Goal: Task Accomplishment & Management: Use online tool/utility

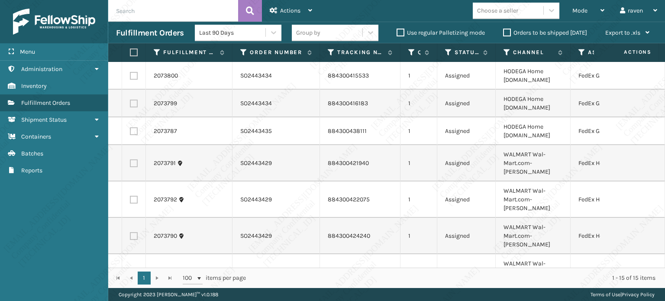
scroll to position [164, 0]
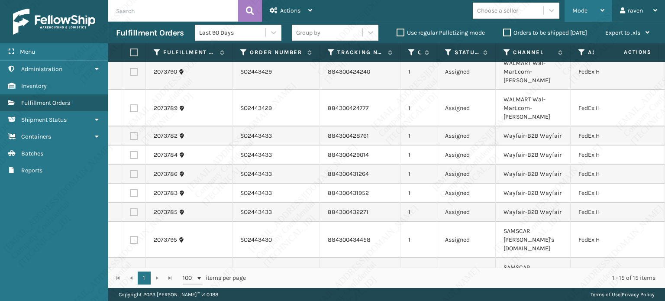
click at [587, 12] on span "Mode" at bounding box center [579, 10] width 15 height 7
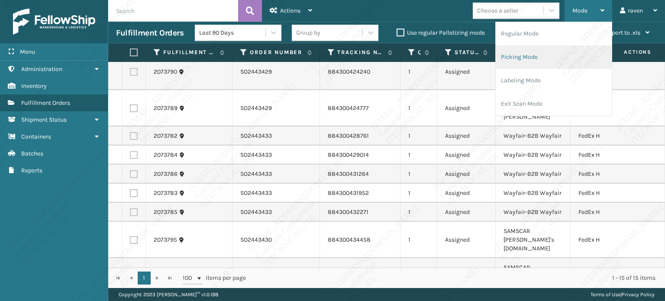
click at [530, 54] on li "Picking Mode" at bounding box center [554, 56] width 116 height 23
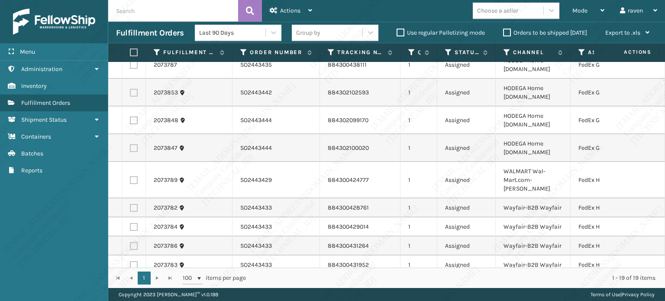
scroll to position [0, 0]
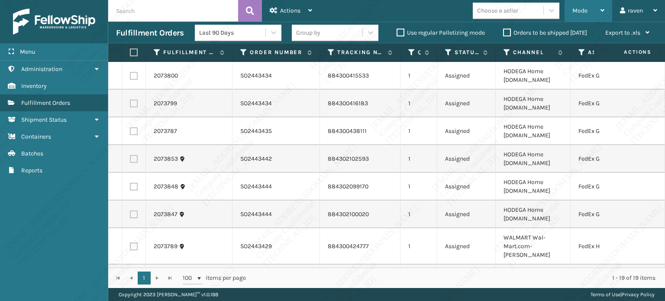
click at [565, 9] on div "Mode Regular Mode Picking Mode Labeling Mode Exit Scan Mode" at bounding box center [589, 11] width 48 height 22
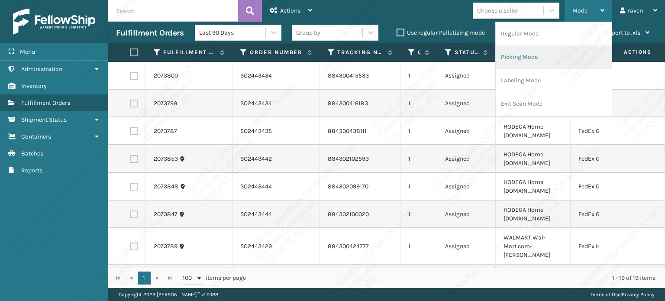
click at [561, 54] on li "Picking Mode" at bounding box center [554, 56] width 116 height 23
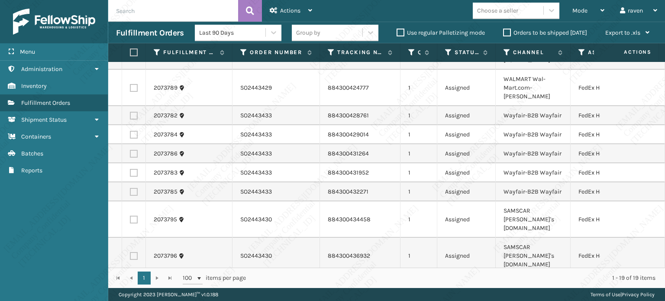
scroll to position [275, 0]
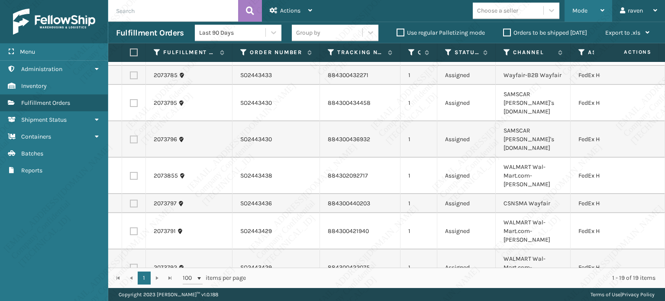
click at [584, 9] on span "Mode" at bounding box center [579, 10] width 15 height 7
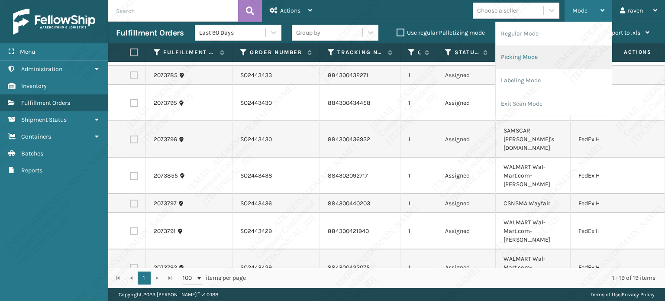
click at [560, 55] on li "Picking Mode" at bounding box center [554, 56] width 116 height 23
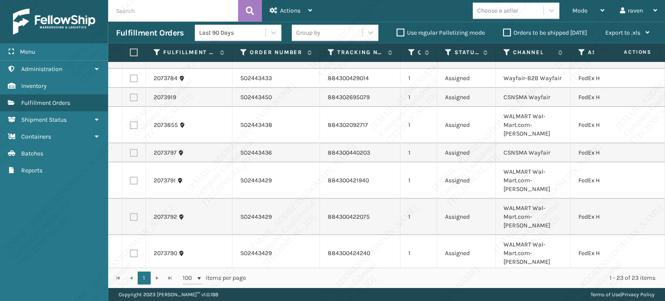
scroll to position [351, 0]
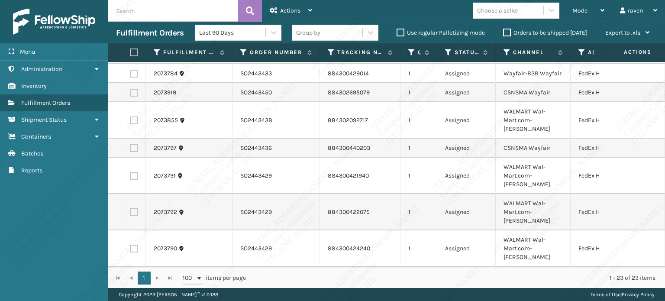
checkbox input "true"
click at [294, 5] on div "Actions" at bounding box center [291, 11] width 42 height 22
copy td "1040 Aaron's LLC"
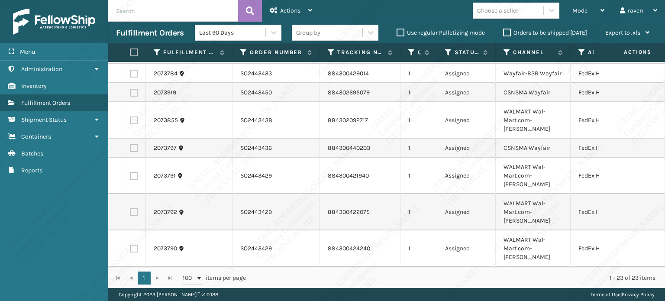
drag, startPoint x: 555, startPoint y: 252, endPoint x: 504, endPoint y: 252, distance: 51.1
click at [294, 6] on div "Actions" at bounding box center [291, 11] width 42 height 22
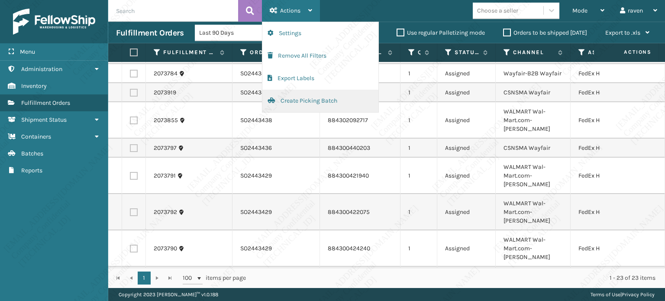
click at [289, 104] on button "Create Picking Batch" at bounding box center [320, 101] width 116 height 23
